Goal: Transaction & Acquisition: Purchase product/service

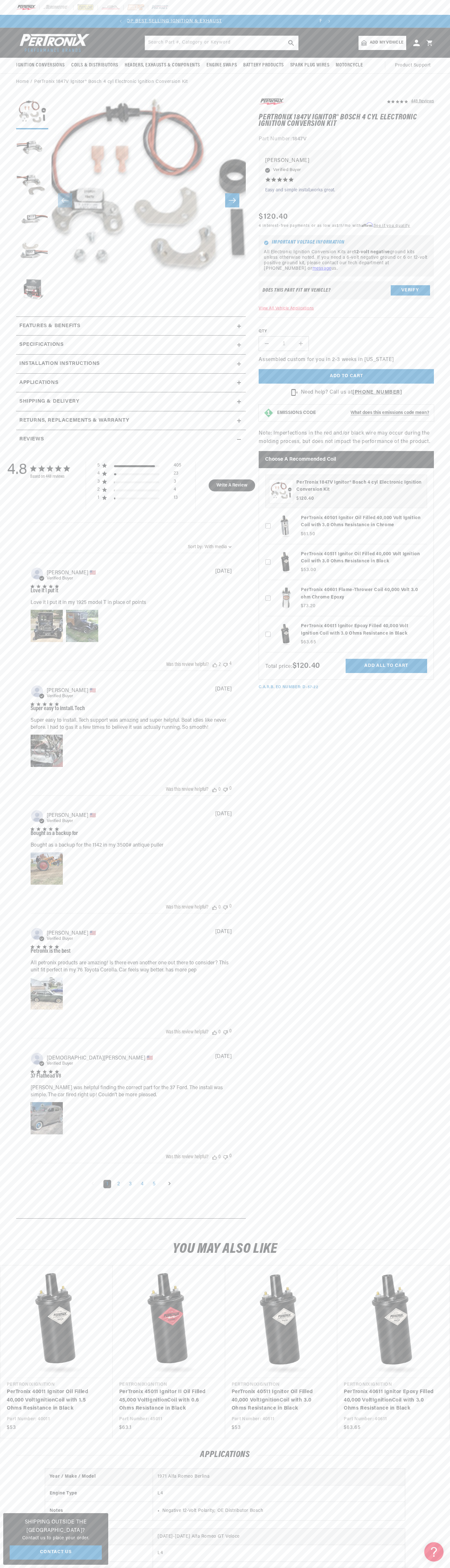
scroll to position [0, 166]
click at [316, 13] on div at bounding box center [225, 7] width 450 height 15
click at [244, 1567] on html "Skip to content Your cart Your cart is empty Get the right parts the first time…" at bounding box center [225, 784] width 450 height 1568
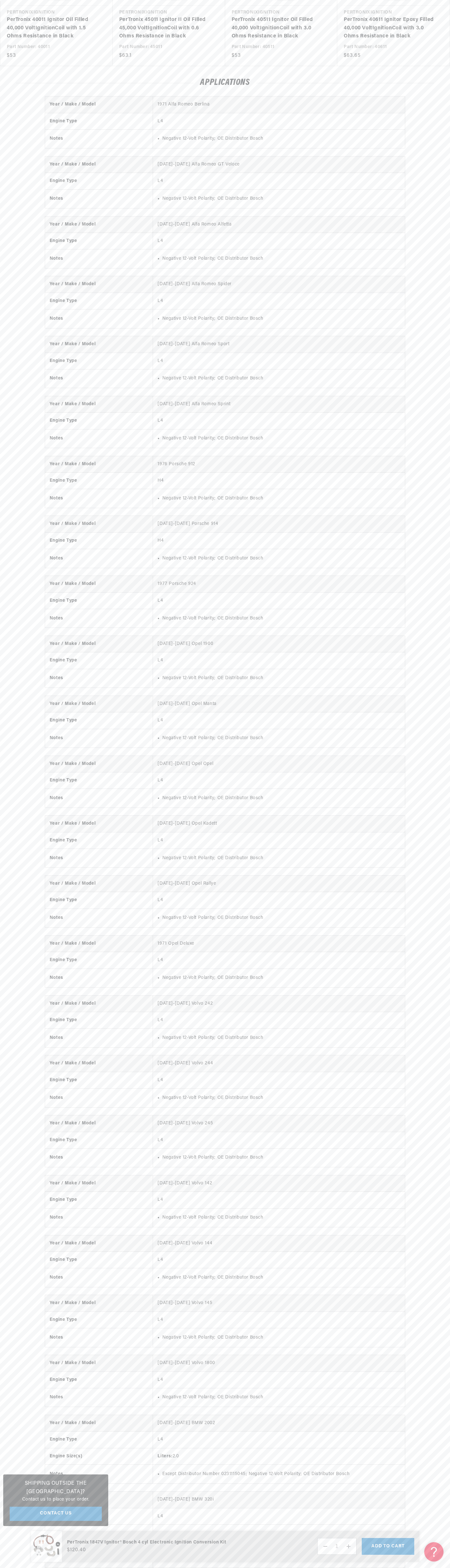
scroll to position [0, 0]
